Goal: Find specific page/section: Find specific page/section

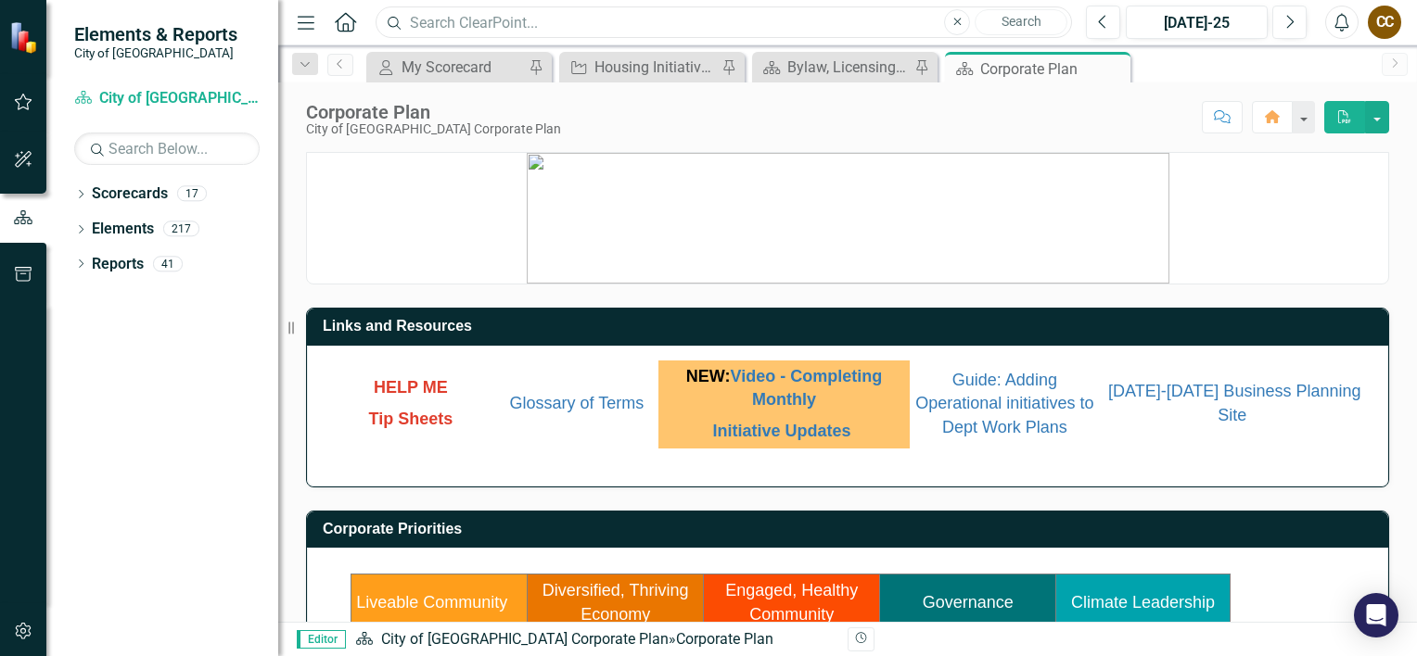
click at [497, 15] on input "text" at bounding box center [724, 22] width 696 height 32
drag, startPoint x: 459, startPoint y: 28, endPoint x: 383, endPoint y: 29, distance: 76.0
click at [383, 29] on input "Risk" at bounding box center [724, 22] width 696 height 32
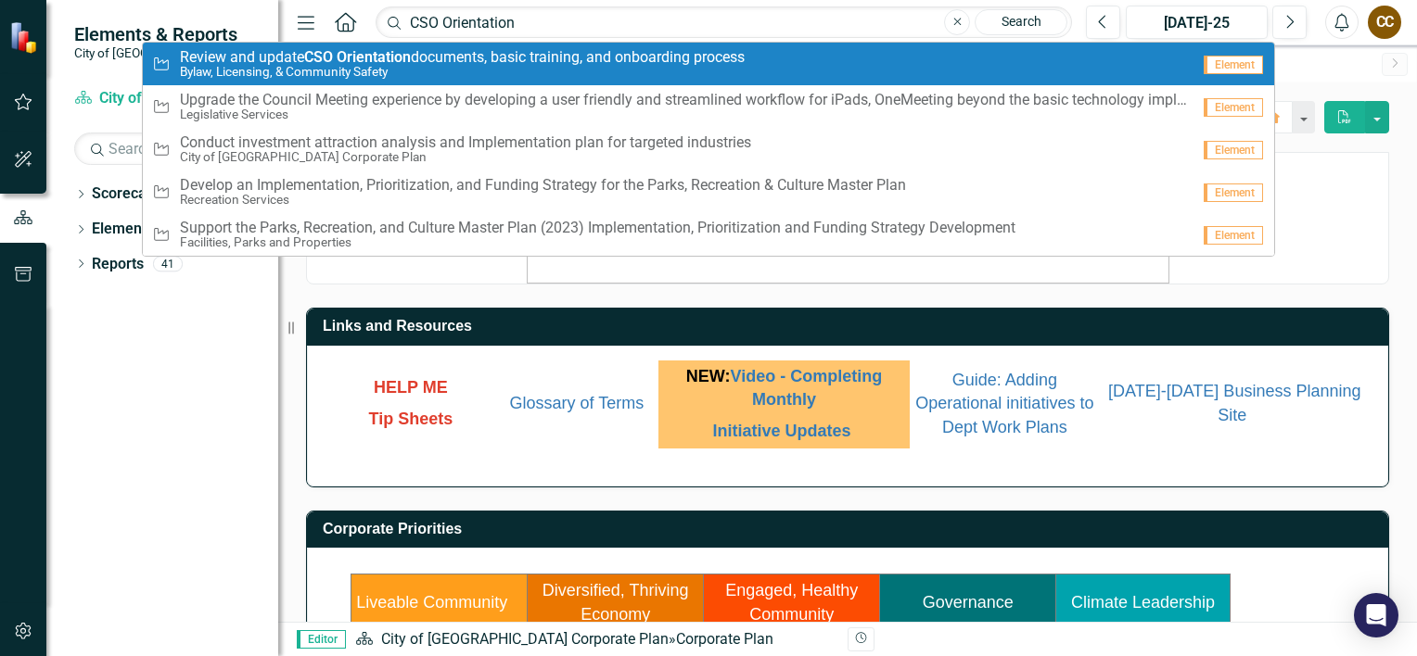
click at [371, 58] on strong "Orientation" at bounding box center [374, 57] width 74 height 18
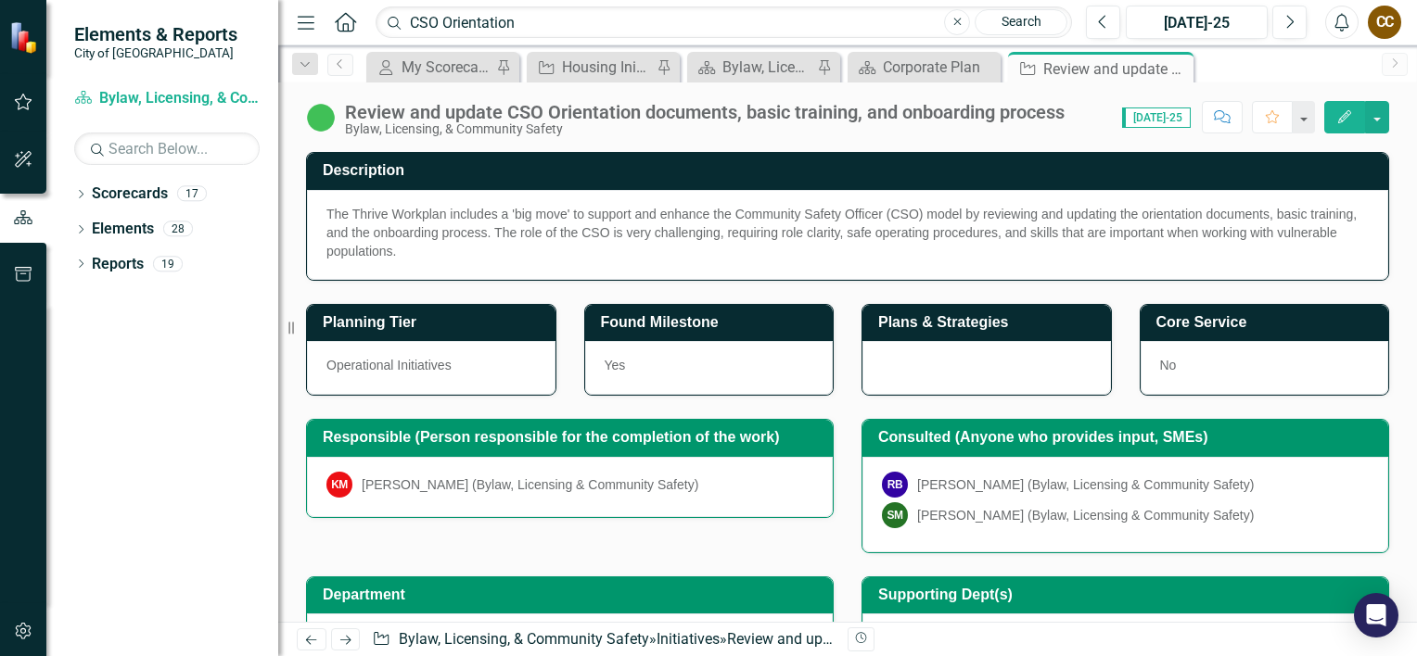
click at [1349, 111] on icon "Edit" at bounding box center [1344, 116] width 17 height 13
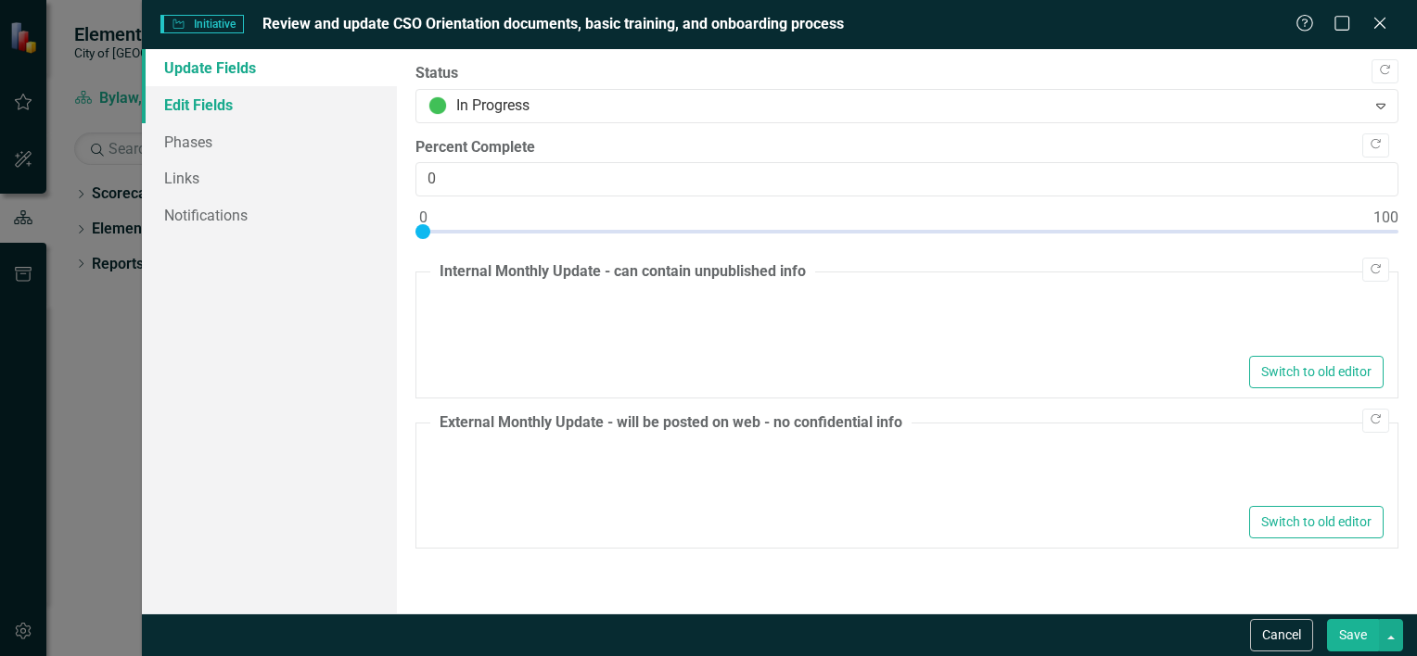
click at [211, 90] on link "Edit Fields" at bounding box center [269, 104] width 255 height 37
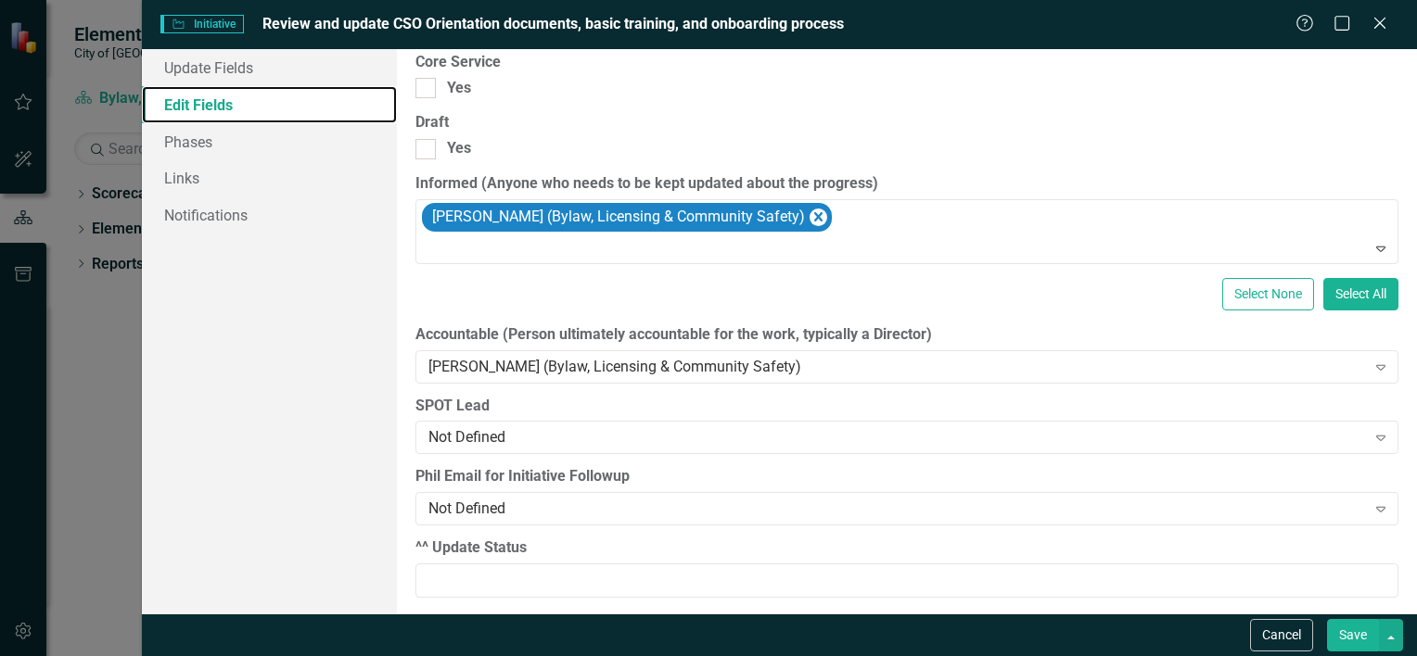
scroll to position [2070, 0]
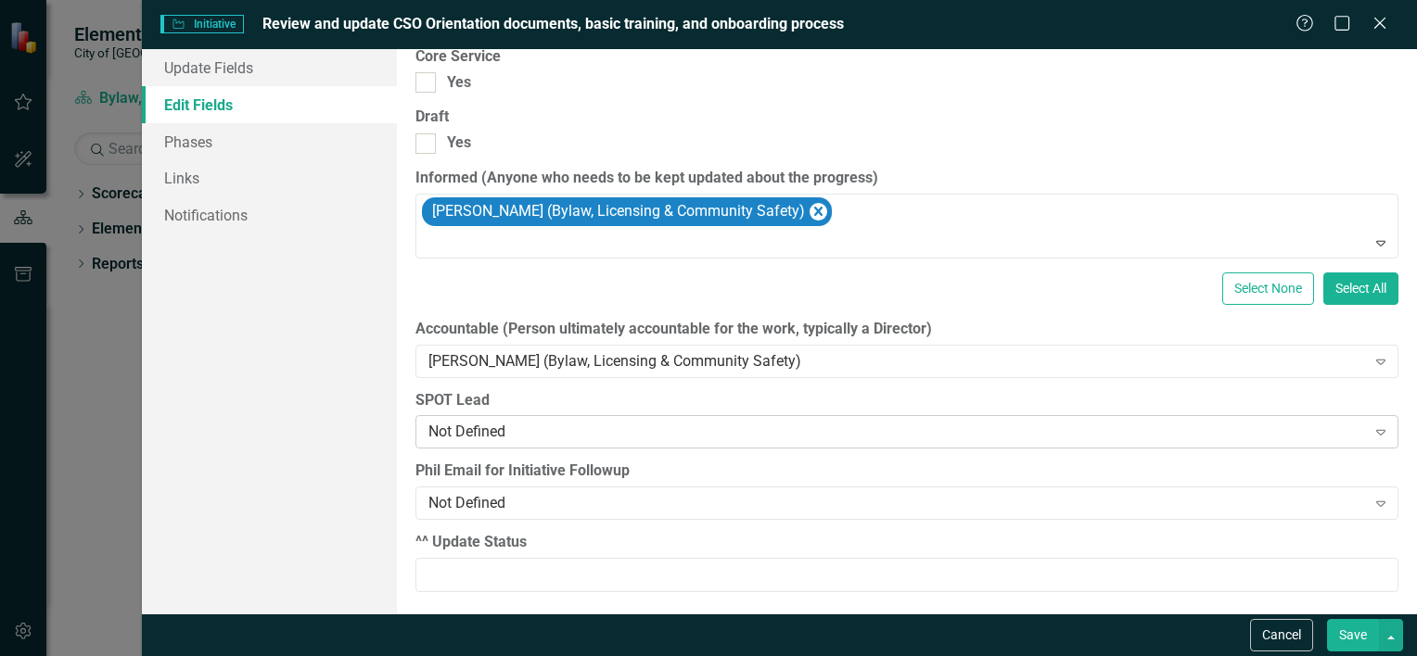
click at [1371, 427] on icon "Expand" at bounding box center [1380, 432] width 19 height 15
click at [317, 390] on div "Update Fields Edit Fields Phases Links Notifications" at bounding box center [269, 331] width 255 height 565
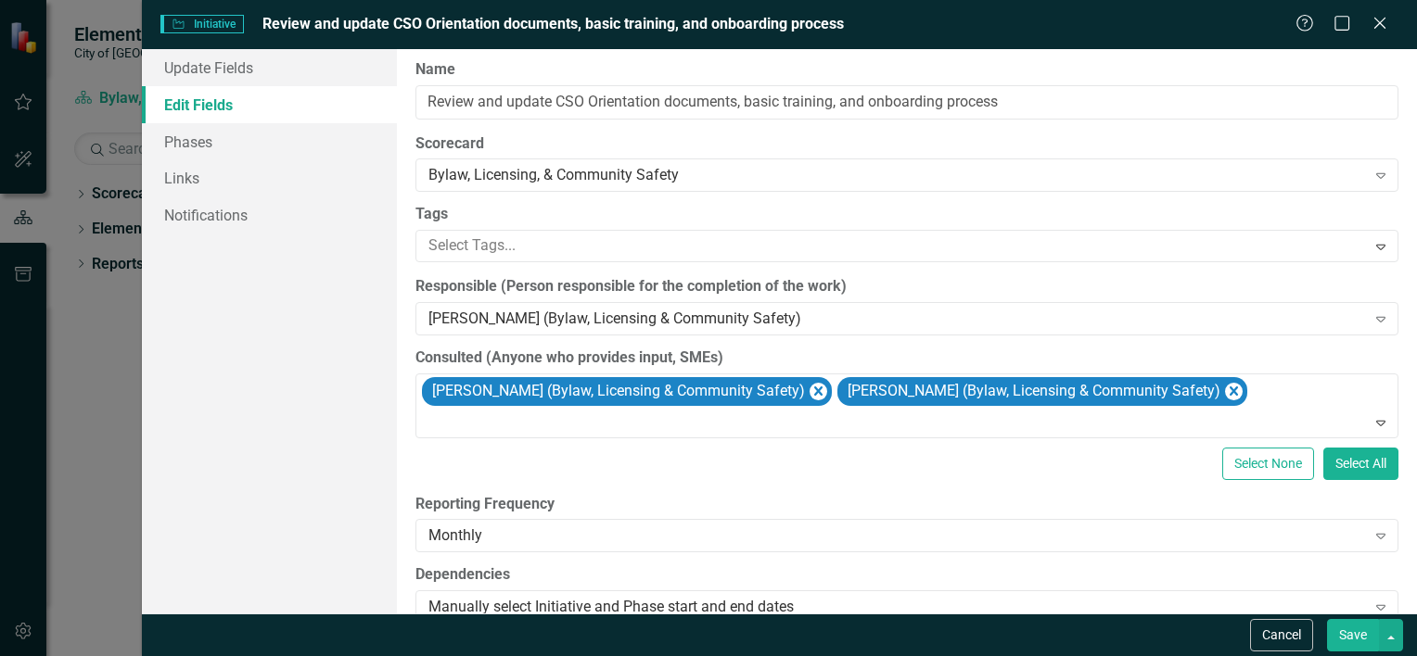
scroll to position [0, 0]
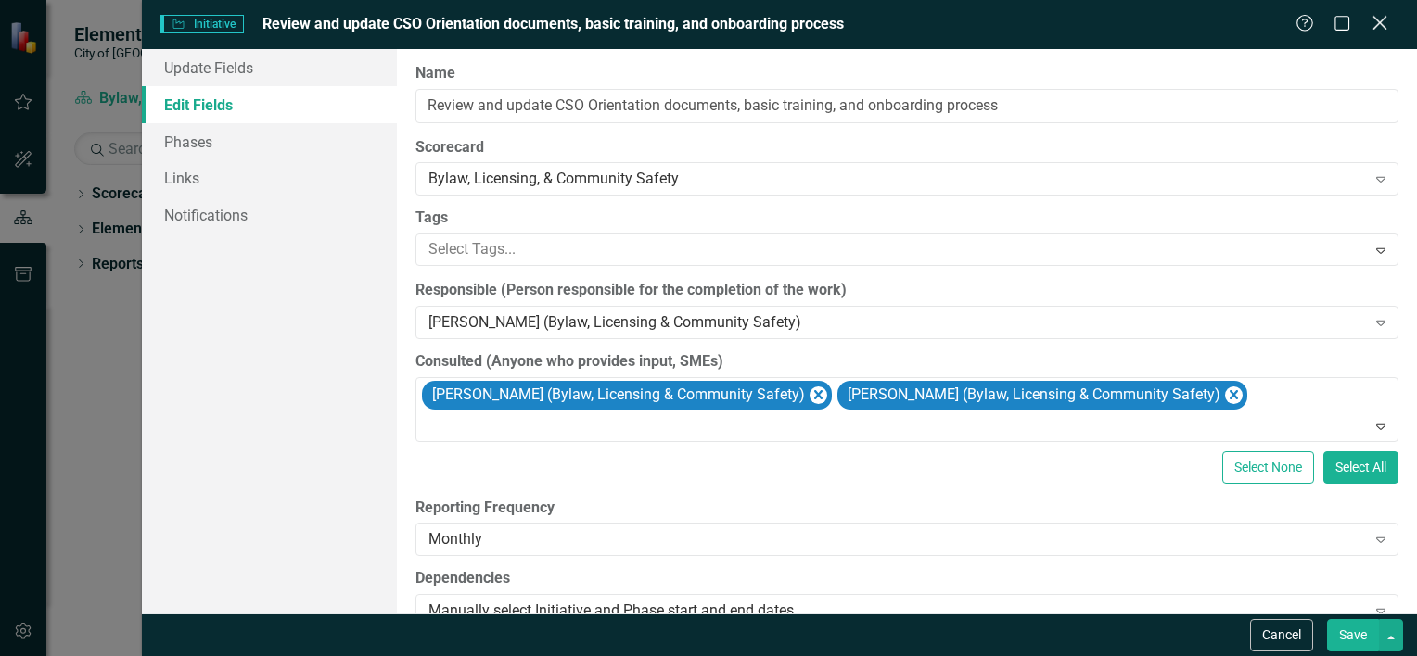
click at [1382, 25] on icon "Close" at bounding box center [1379, 23] width 23 height 18
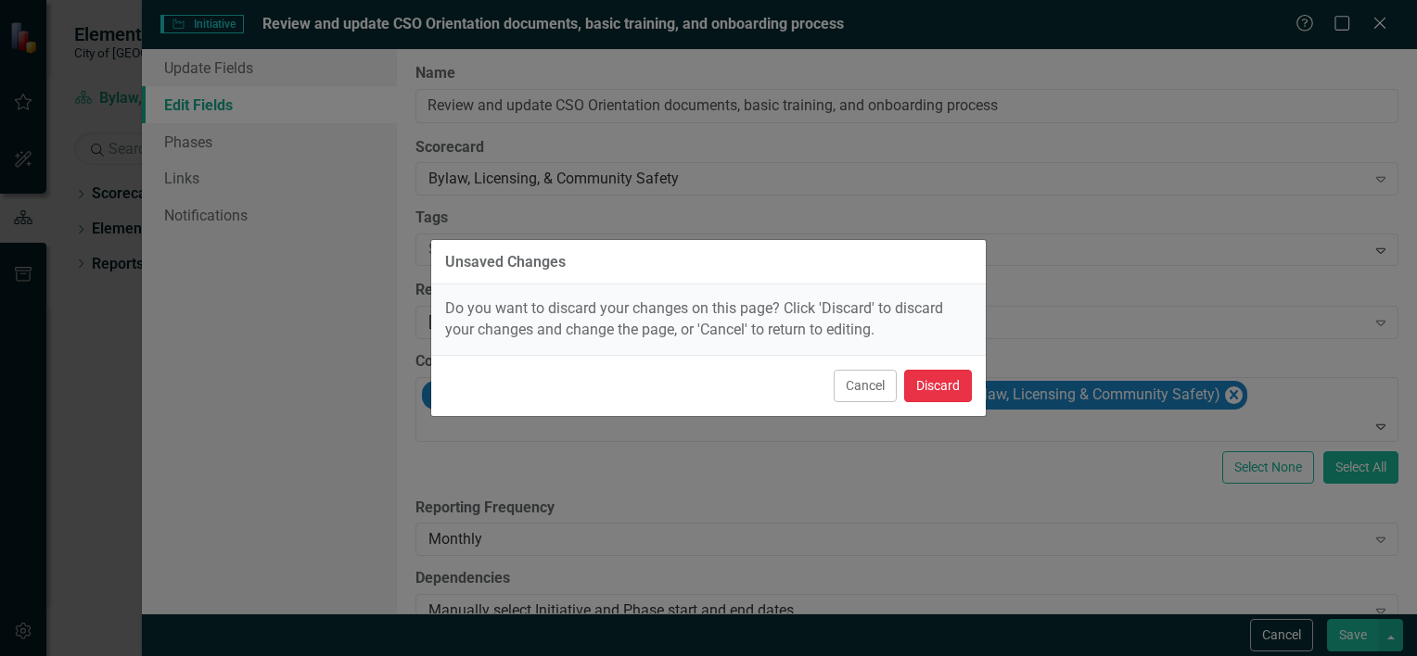
click at [942, 388] on button "Discard" at bounding box center [938, 386] width 68 height 32
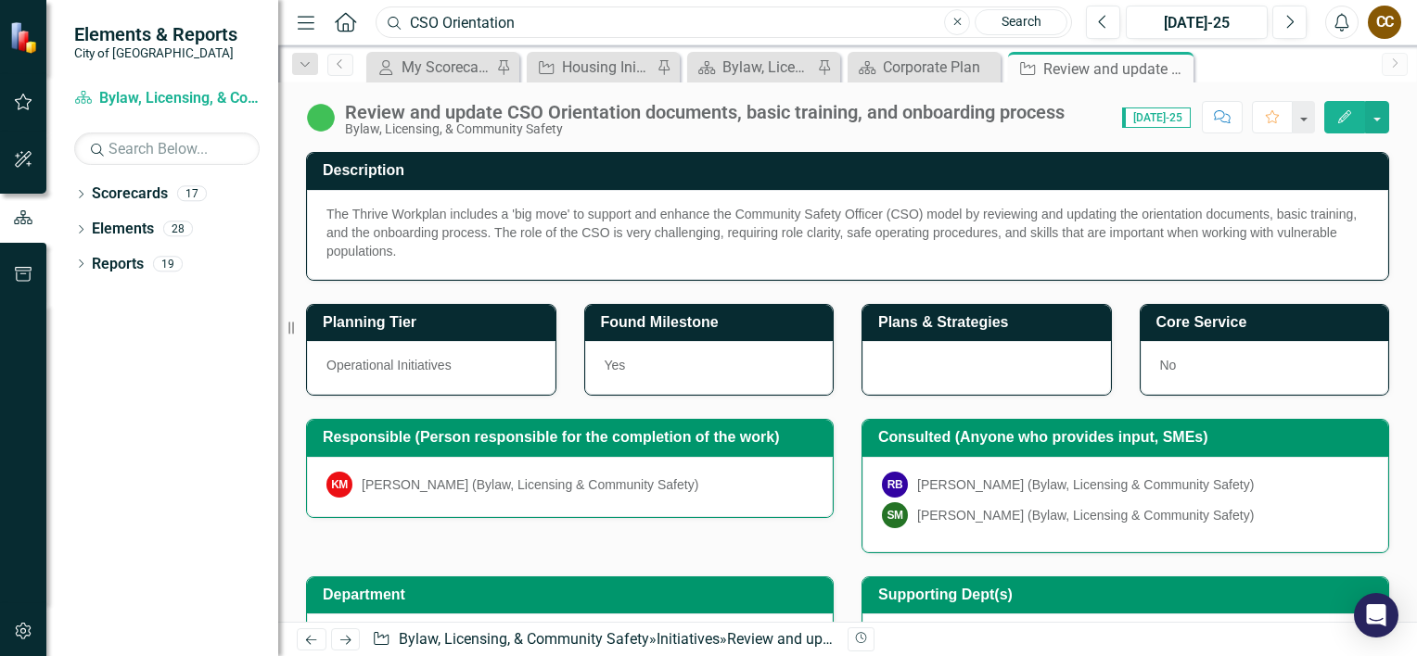
click at [529, 14] on input "CSO Orientation" at bounding box center [724, 22] width 696 height 32
drag, startPoint x: 535, startPoint y: 20, endPoint x: 335, endPoint y: 14, distance: 200.4
click at [335, 14] on div "Menu Home Search CSO Orientation Close Search" at bounding box center [679, 22] width 775 height 35
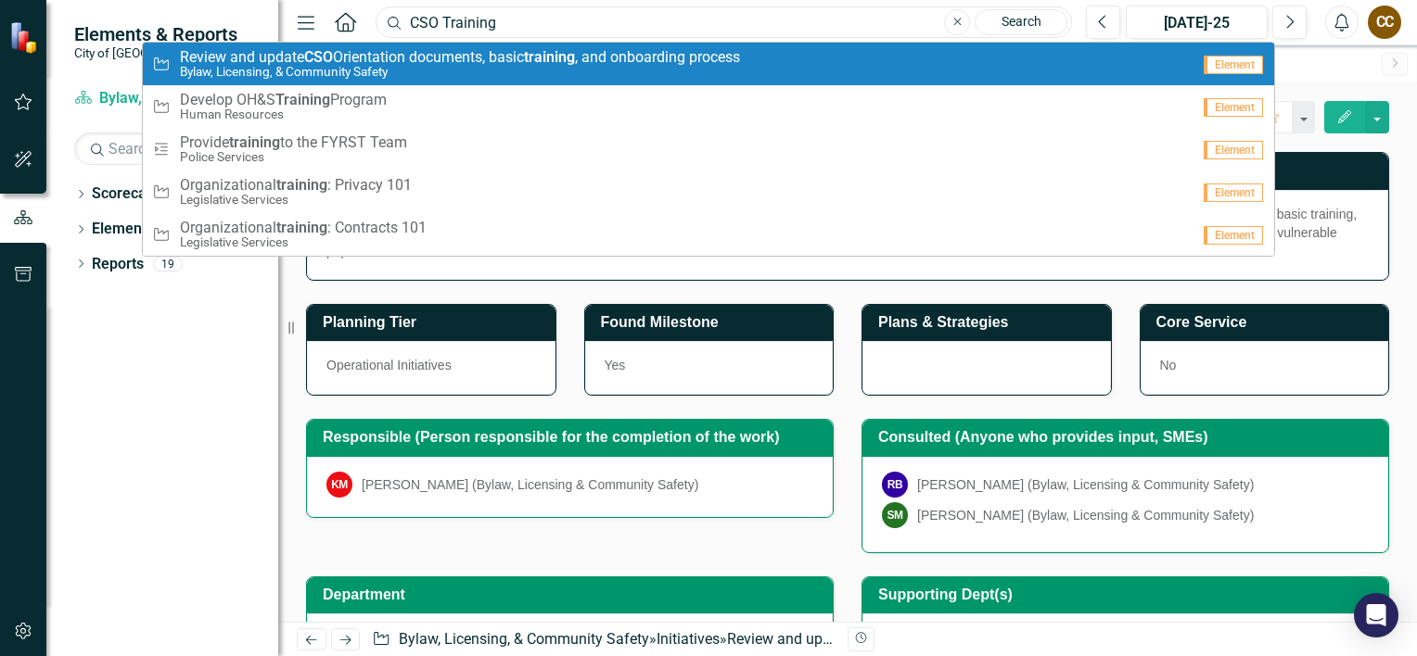
click at [520, 22] on input "CSO Training" at bounding box center [724, 22] width 696 height 32
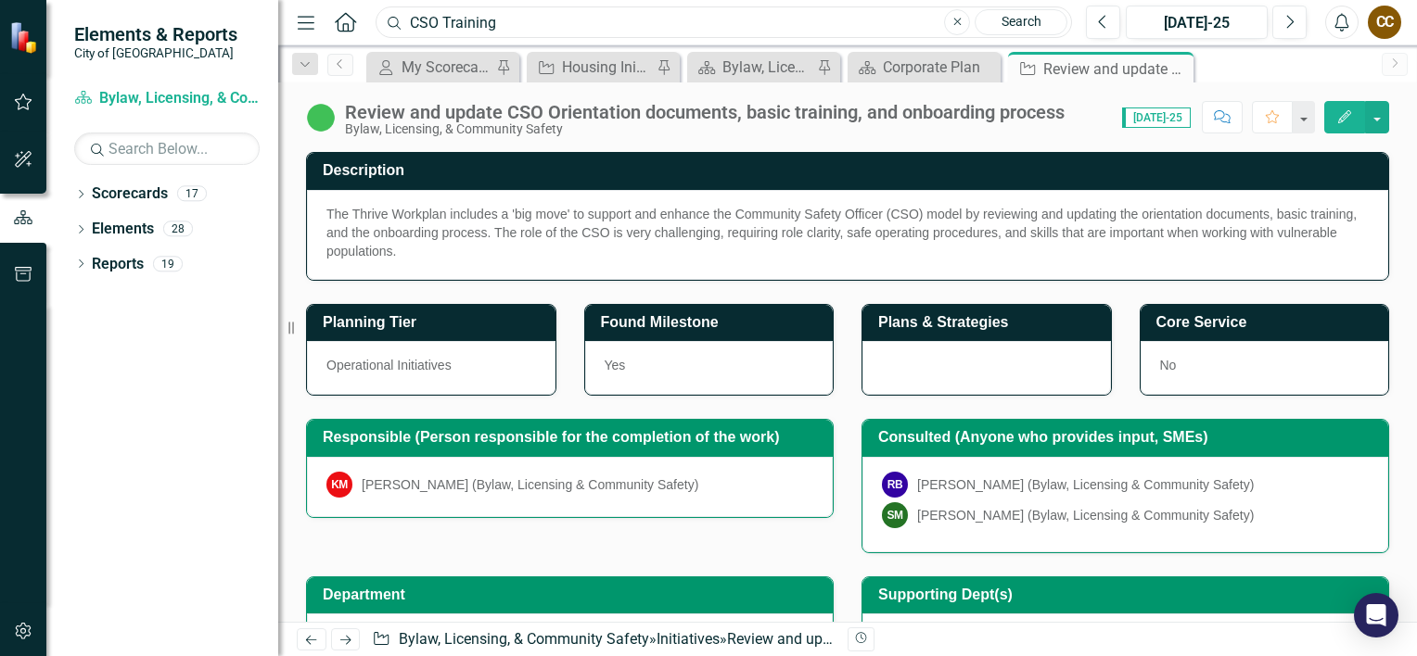
drag, startPoint x: 530, startPoint y: 22, endPoint x: 389, endPoint y: 22, distance: 140.9
click at [389, 22] on div "Search CSO Training Close Search" at bounding box center [719, 22] width 696 height 32
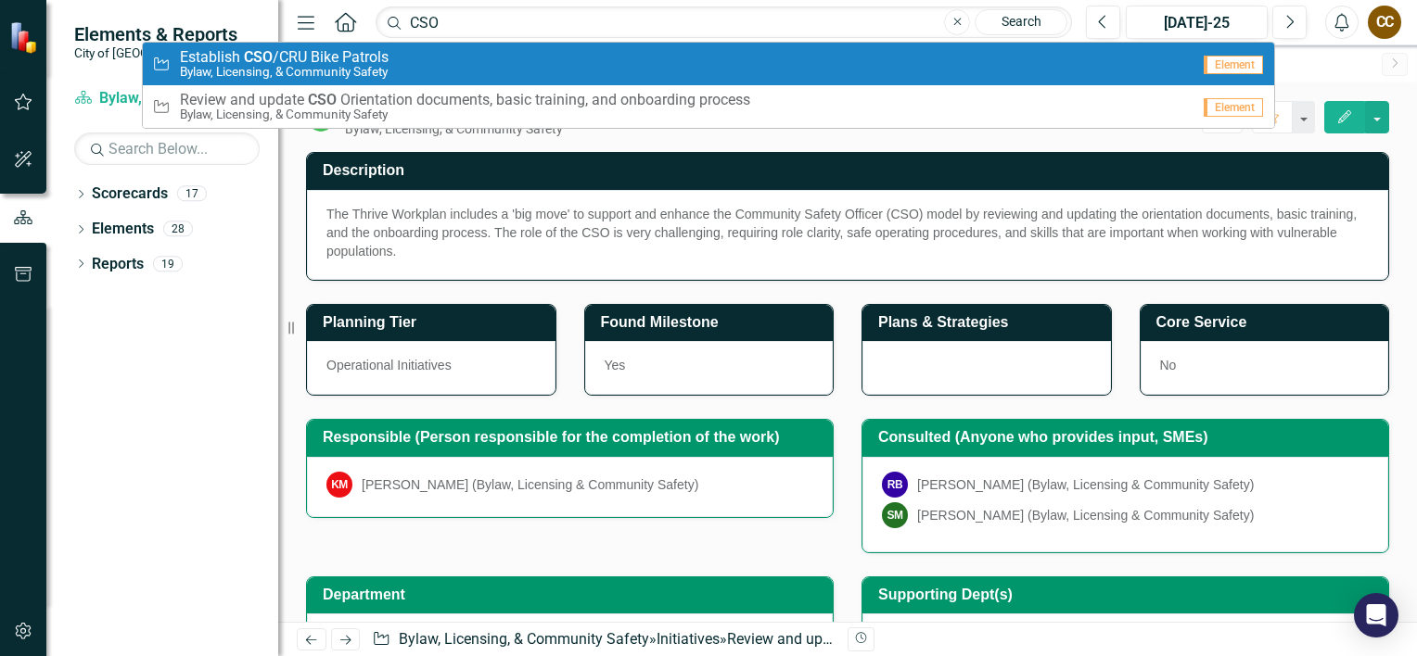
click at [340, 61] on span "E s t a b l i s h CSO / C R U B i k e P a t r o l s" at bounding box center [284, 57] width 209 height 17
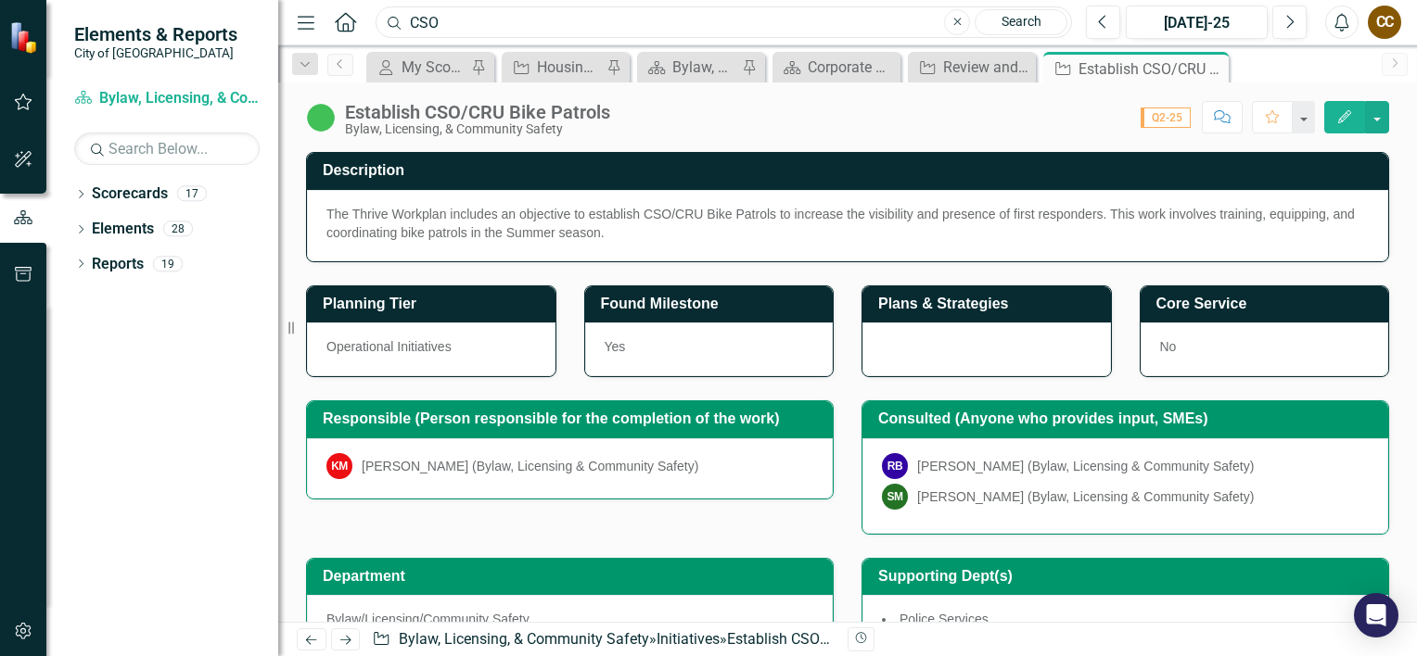
click at [458, 23] on input "CSO" at bounding box center [724, 22] width 696 height 32
drag, startPoint x: 469, startPoint y: 23, endPoint x: 393, endPoint y: 24, distance: 76.0
click at [393, 24] on div "Search CSO Close Search" at bounding box center [719, 22] width 696 height 32
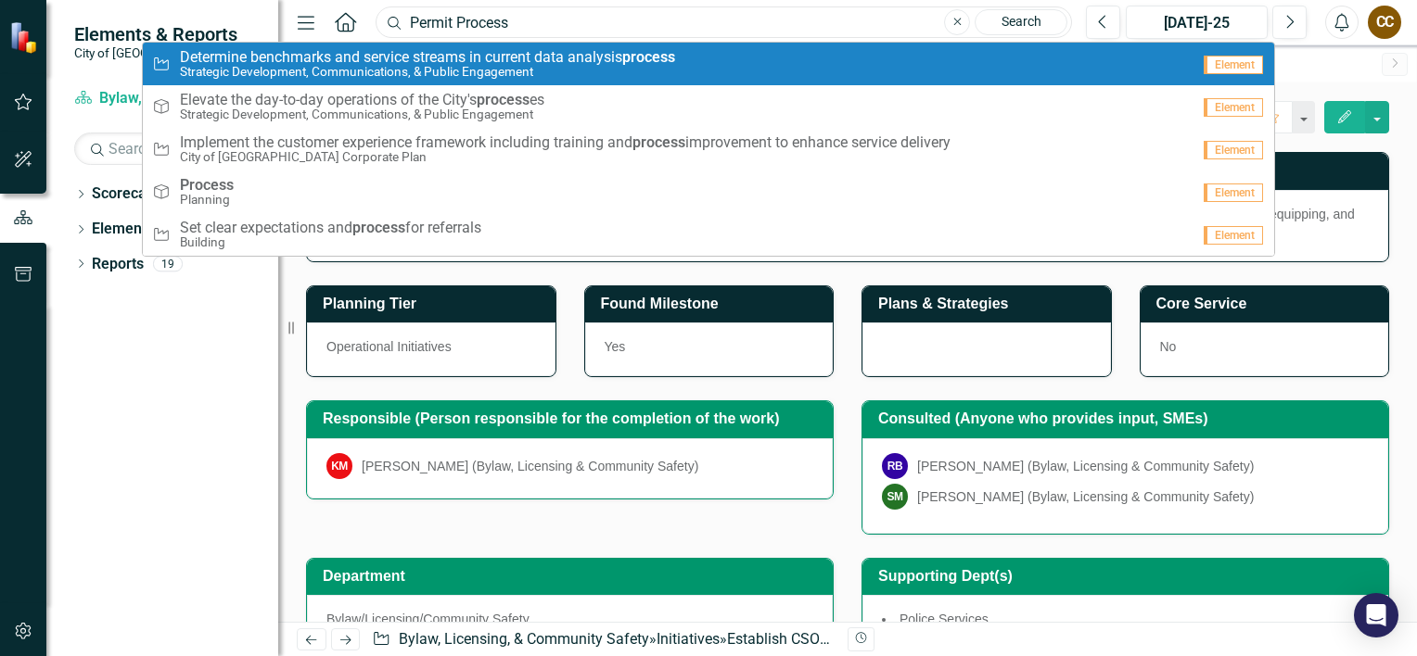
click at [534, 20] on input "Permit Process" at bounding box center [724, 22] width 696 height 32
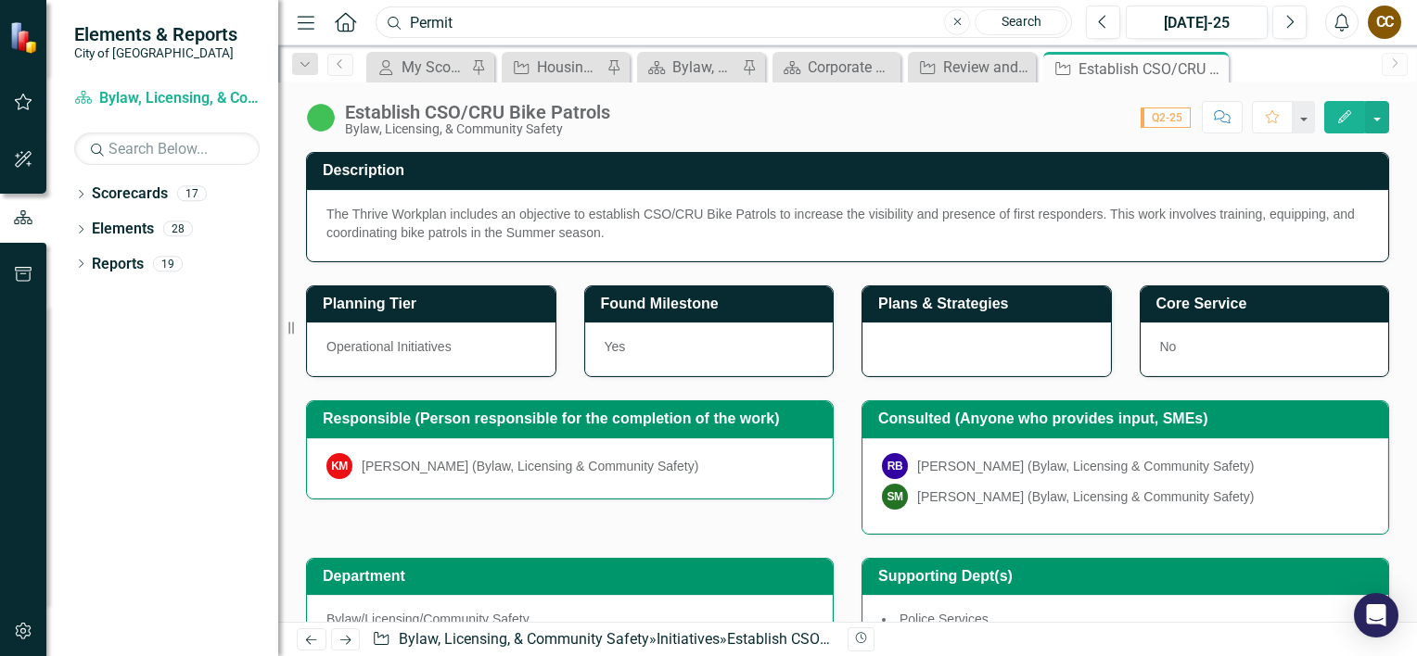
drag, startPoint x: 436, startPoint y: 23, endPoint x: 318, endPoint y: 9, distance: 118.6
click at [318, 9] on div "Menu Home Search Permit Close Search" at bounding box center [679, 22] width 775 height 35
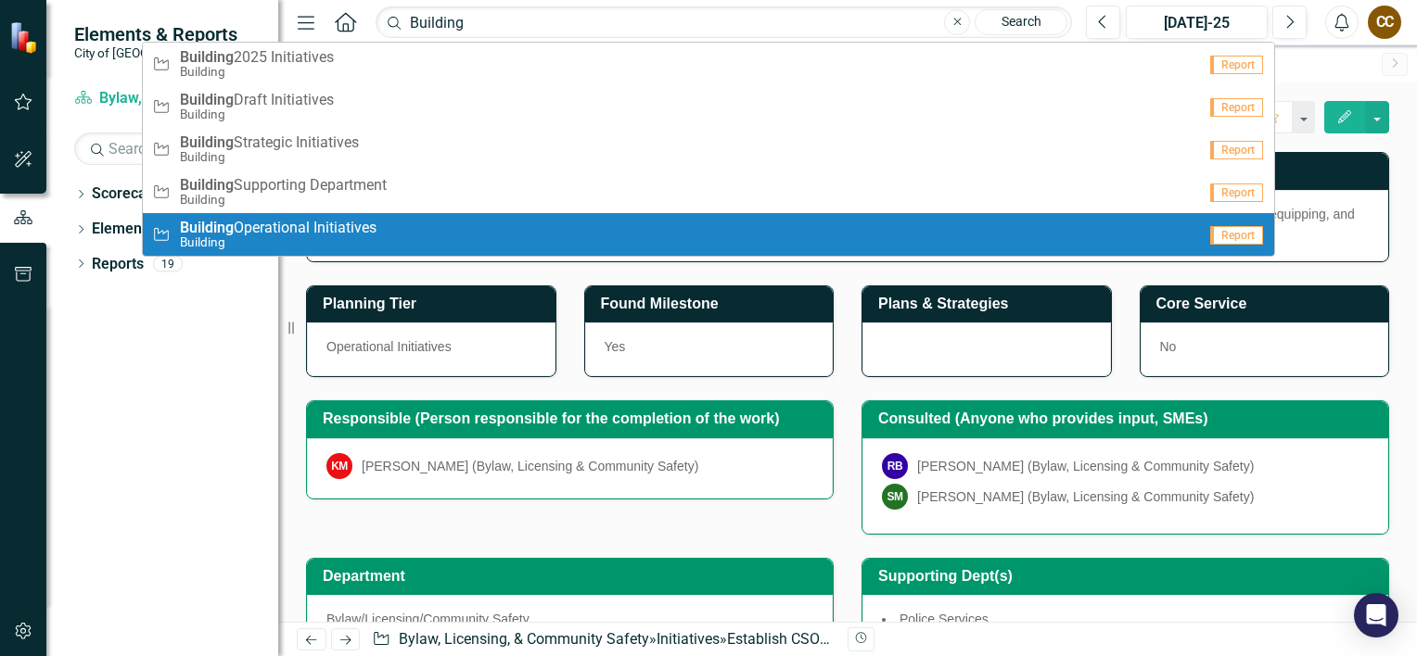
click at [252, 233] on span "Building Operational Initiatives" at bounding box center [278, 228] width 197 height 17
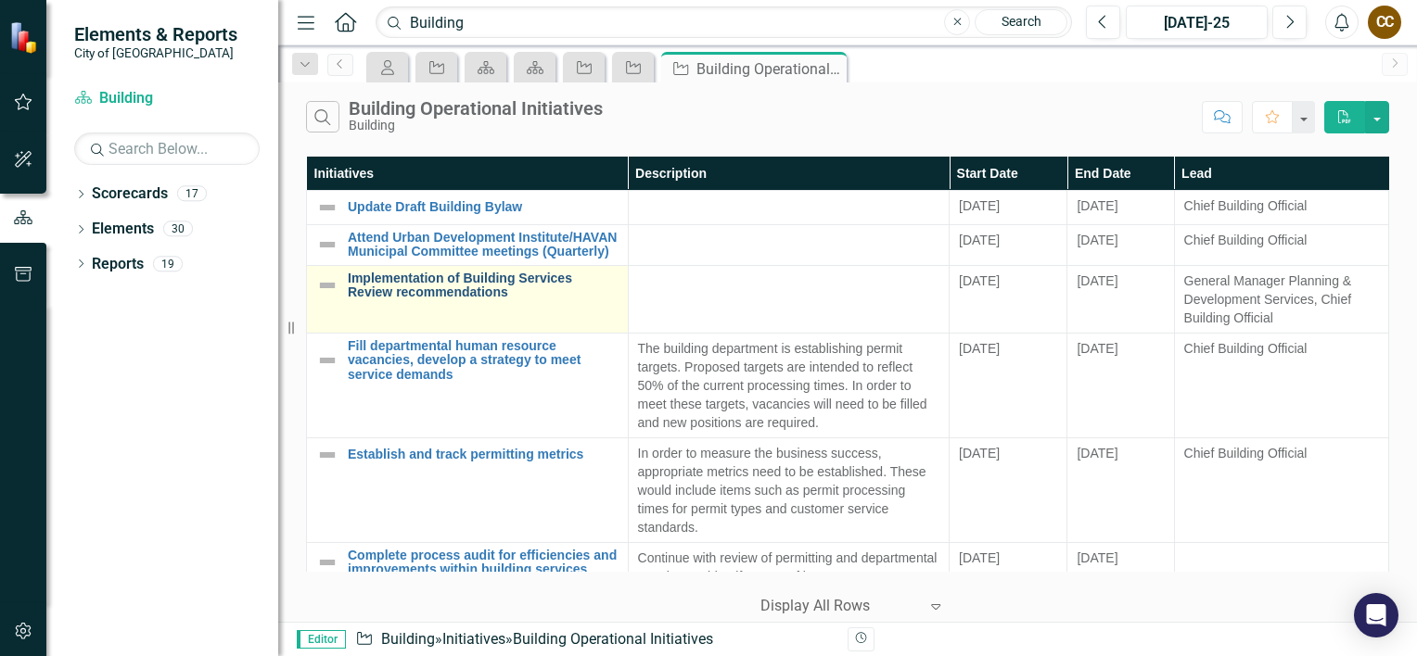
click at [401, 300] on link "Implementation of Building Services Review recommendations" at bounding box center [483, 286] width 271 height 29
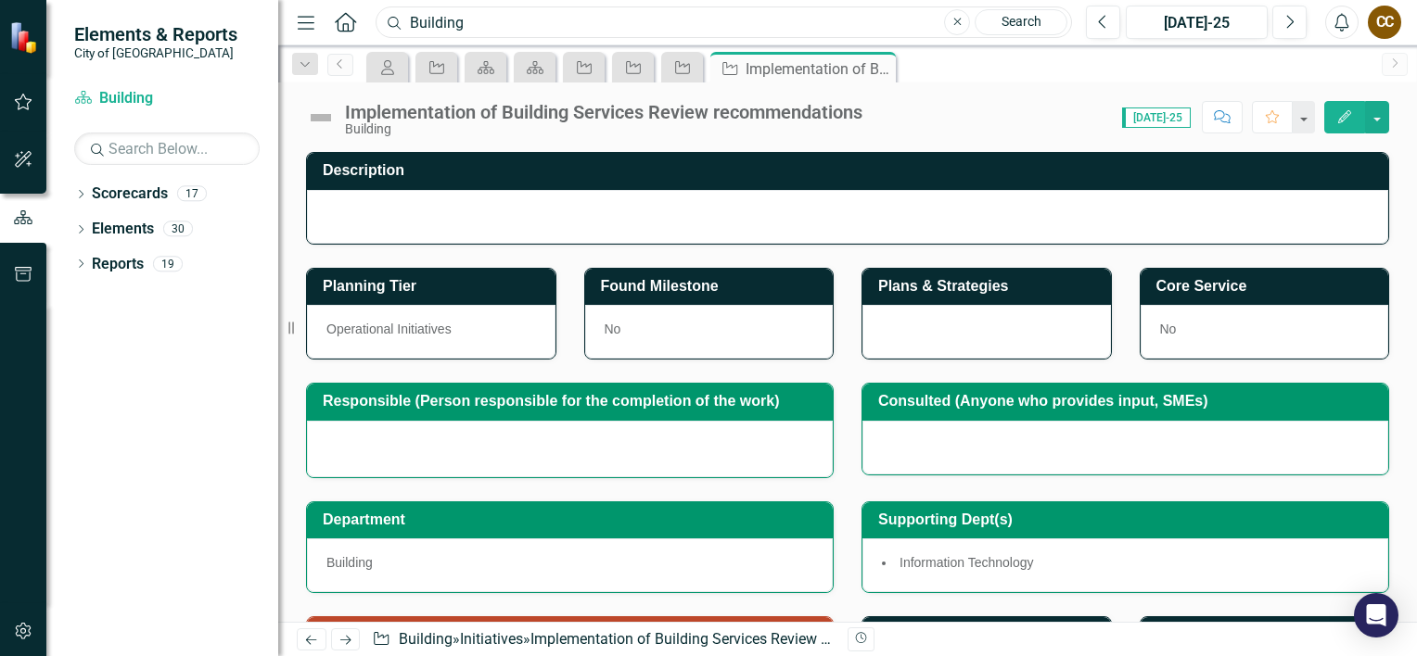
click at [487, 24] on input "Building" at bounding box center [724, 22] width 696 height 32
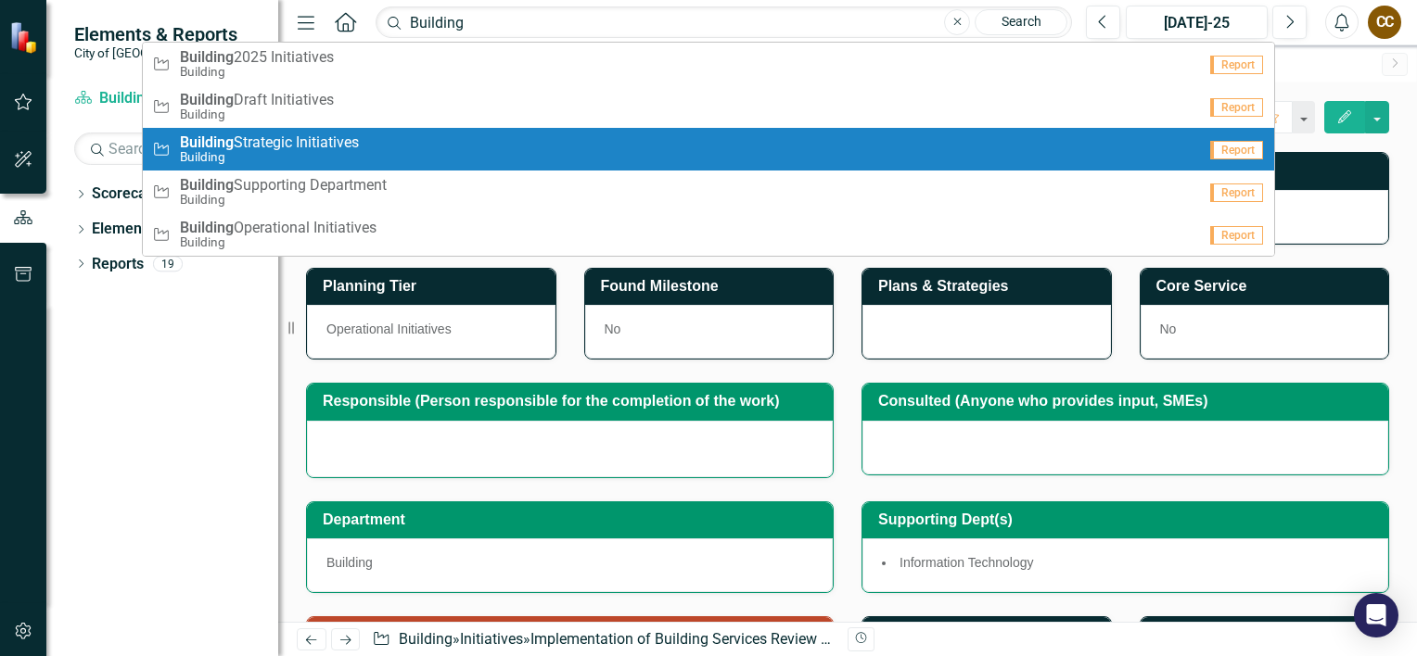
click at [274, 152] on small "Building" at bounding box center [269, 157] width 179 height 14
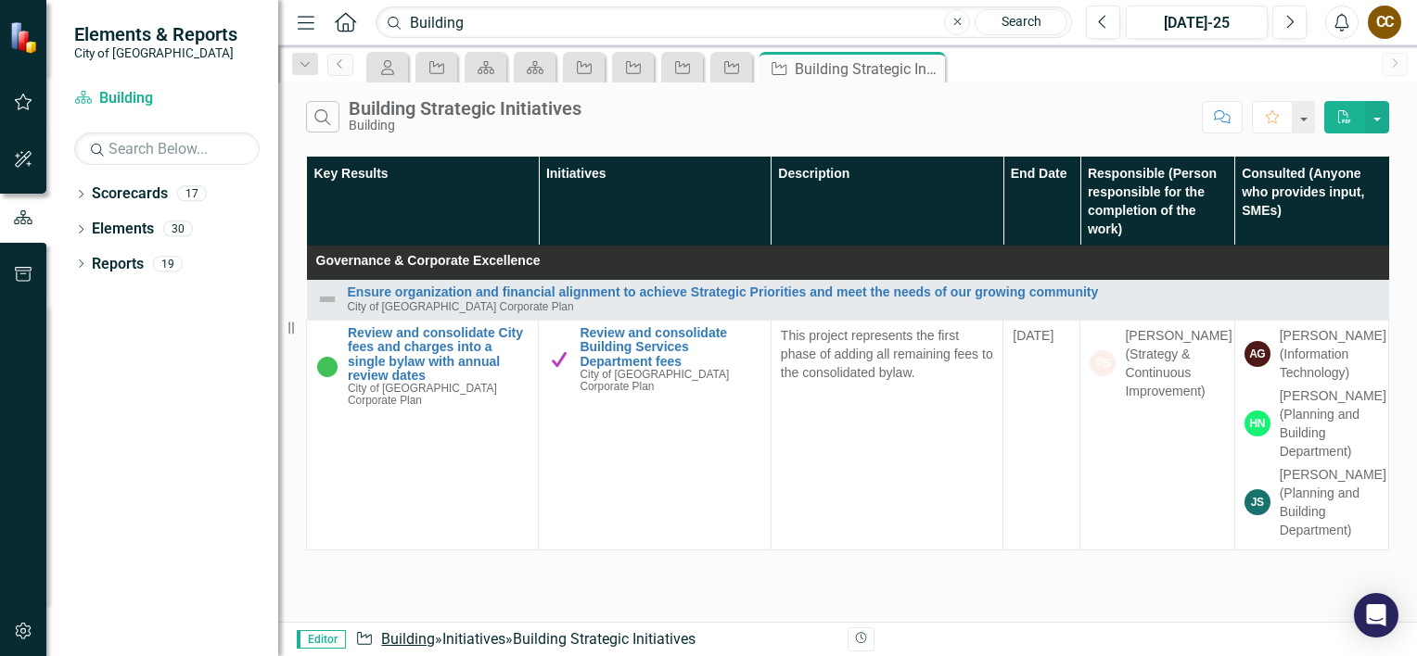
click at [412, 638] on link "Building" at bounding box center [408, 639] width 54 height 18
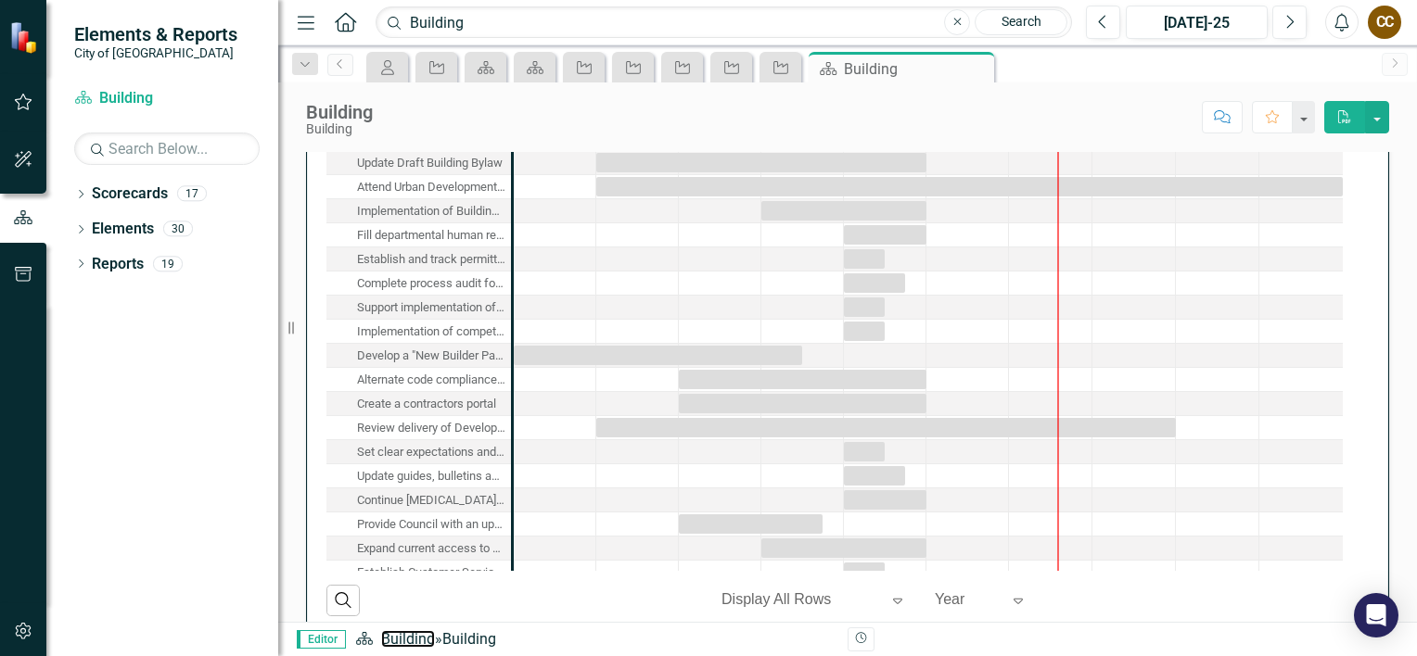
scroll to position [2889, 0]
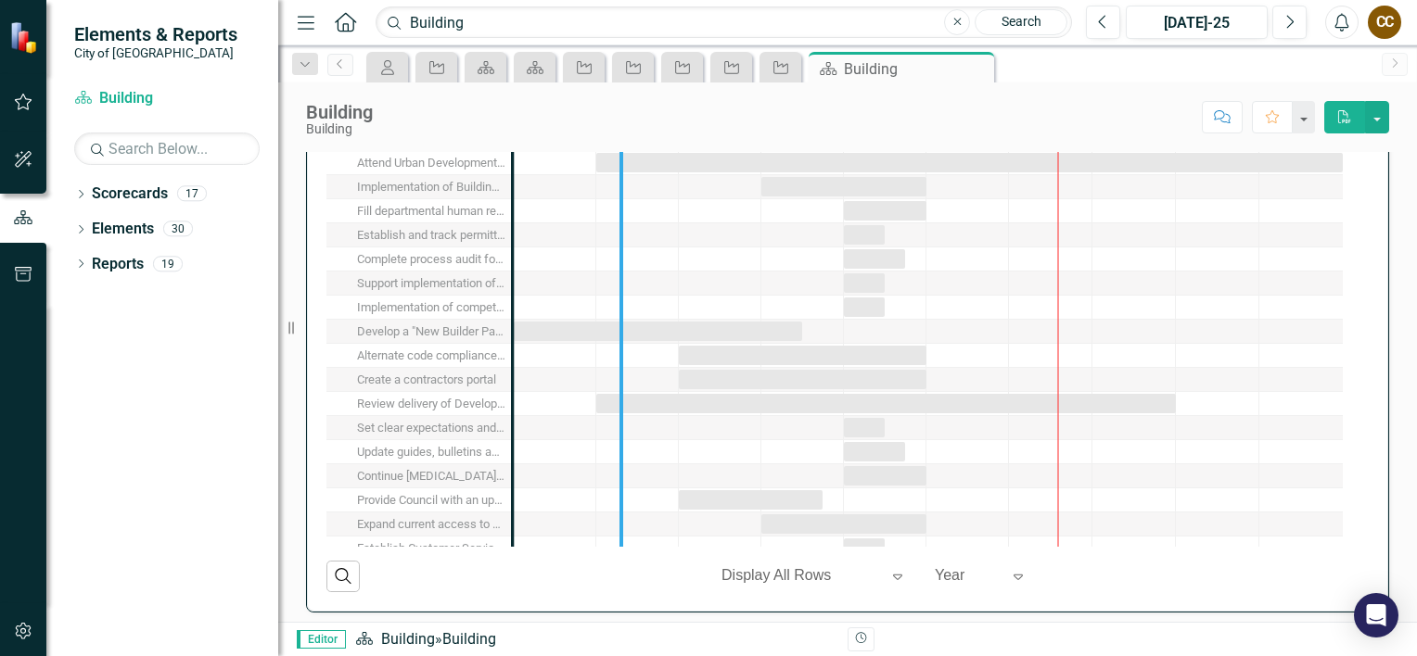
drag, startPoint x: 512, startPoint y: 255, endPoint x: 630, endPoint y: 270, distance: 118.7
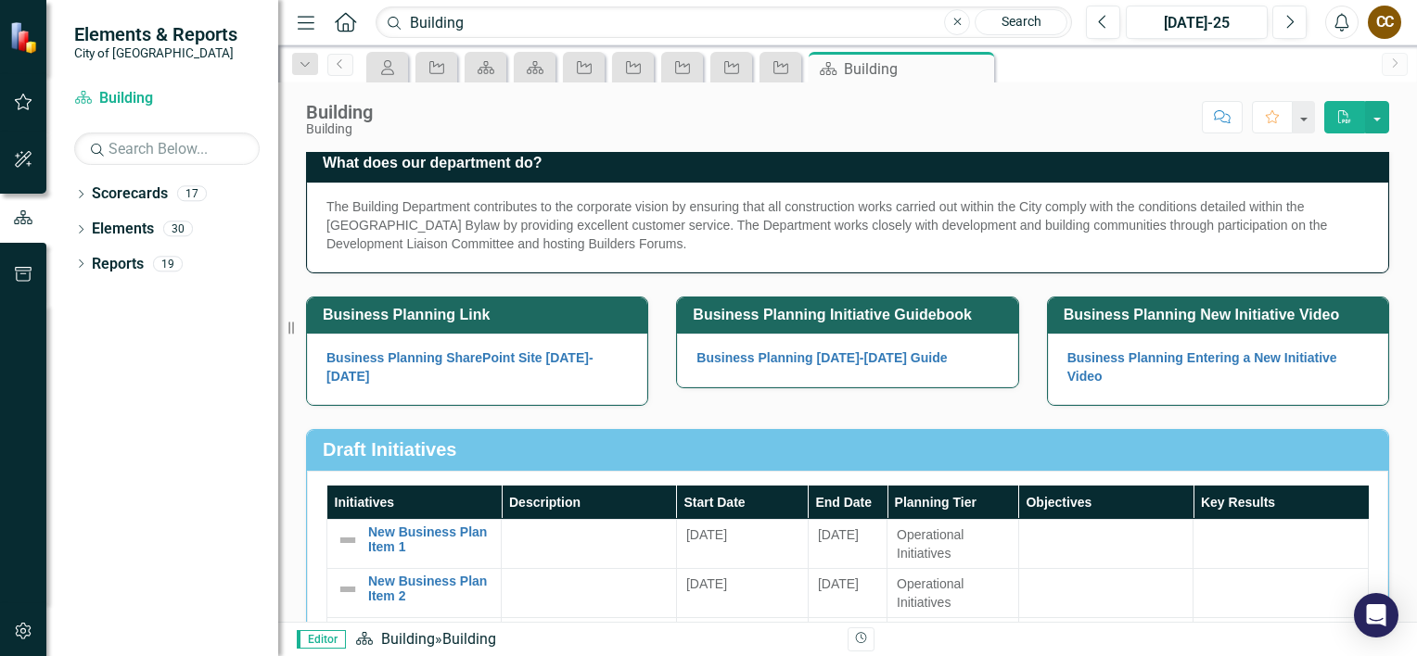
scroll to position [0, 0]
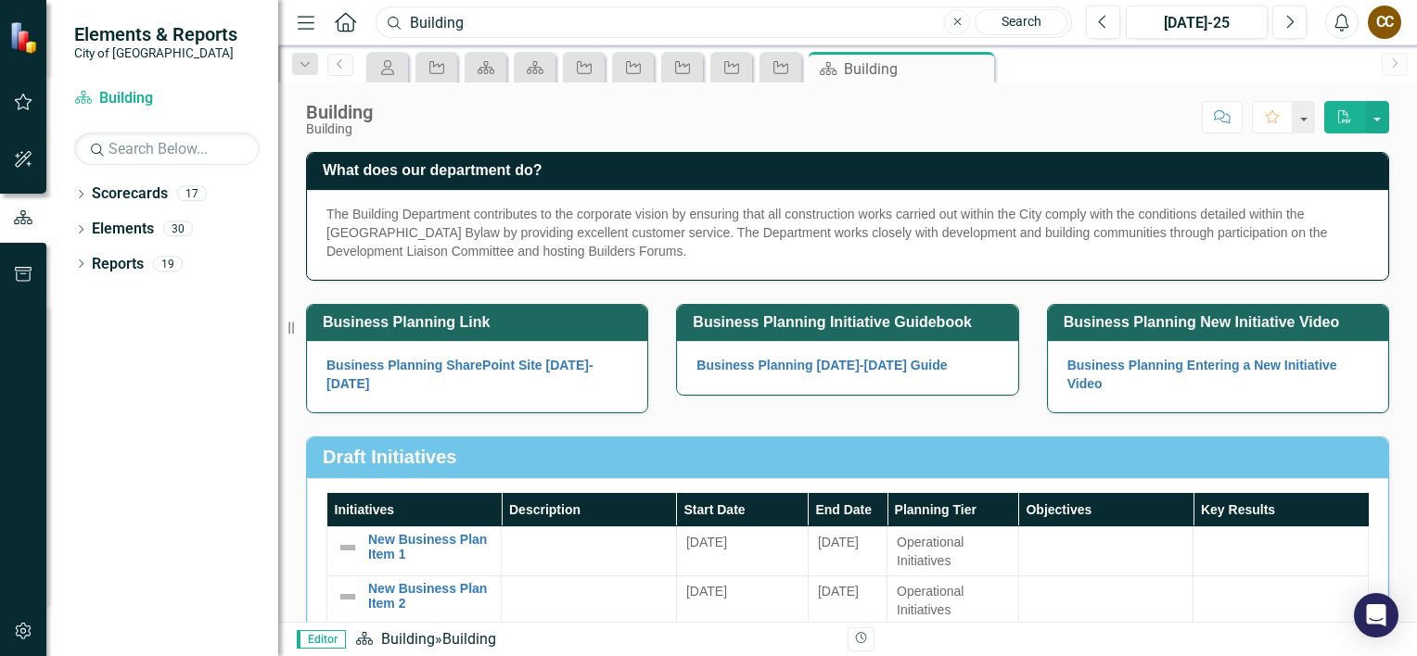
click at [484, 19] on input "Building" at bounding box center [724, 22] width 696 height 32
drag, startPoint x: 490, startPoint y: 19, endPoint x: 293, endPoint y: -6, distance: 199.1
click at [293, 0] on html "Elements & Reports City of [GEOGRAPHIC_DATA] Scorecard Building Search Dropdown…" at bounding box center [708, 328] width 1417 height 656
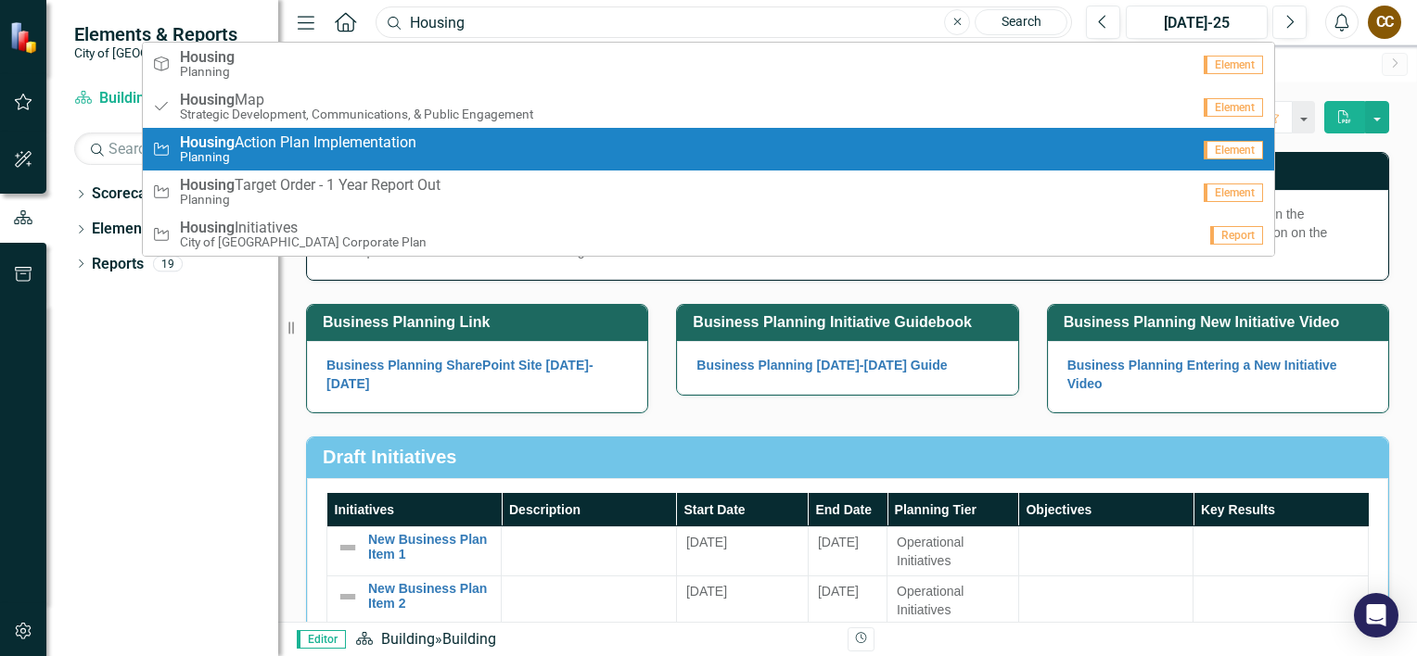
type input "Housing"
click at [251, 152] on small "Planning" at bounding box center [298, 157] width 236 height 14
